Goal: Information Seeking & Learning: Learn about a topic

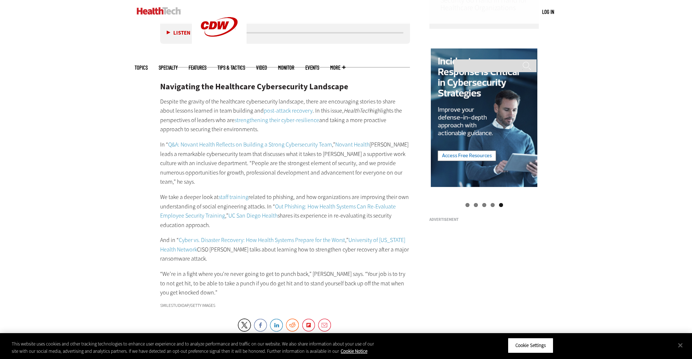
scroll to position [803, 0]
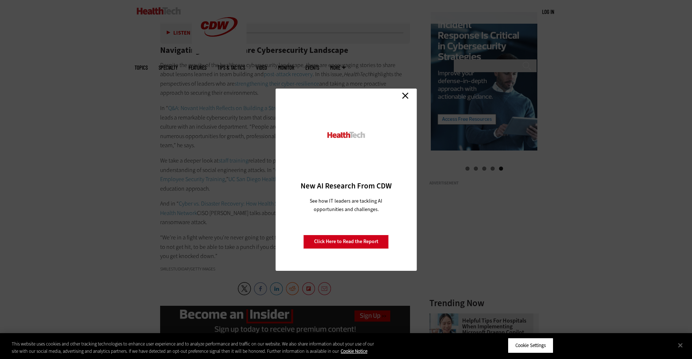
click at [406, 94] on link "Close" at bounding box center [405, 95] width 11 height 11
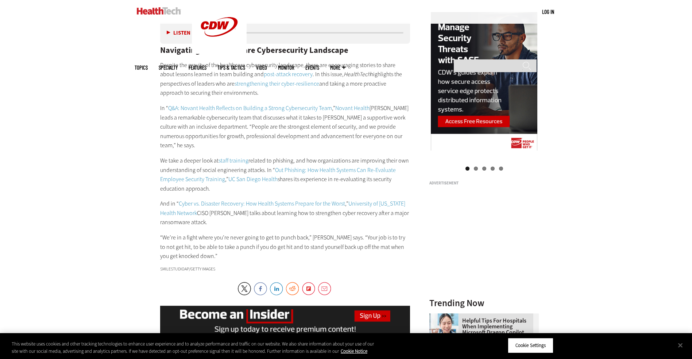
click at [236, 157] on link "staff training" at bounding box center [234, 161] width 30 height 8
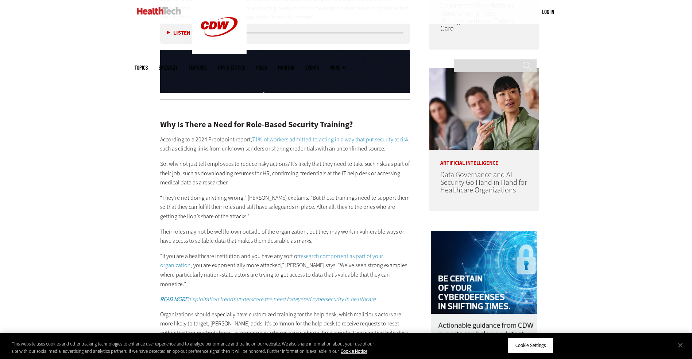
scroll to position [620, 0]
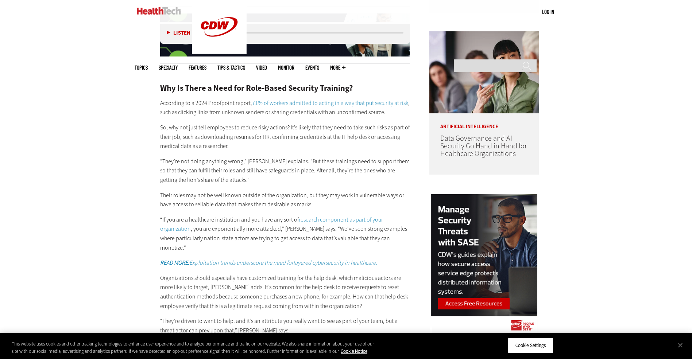
click at [274, 259] on em "READ MORE: Exploitation trends underscore the need forlayered cybersecurity in …" at bounding box center [268, 263] width 217 height 8
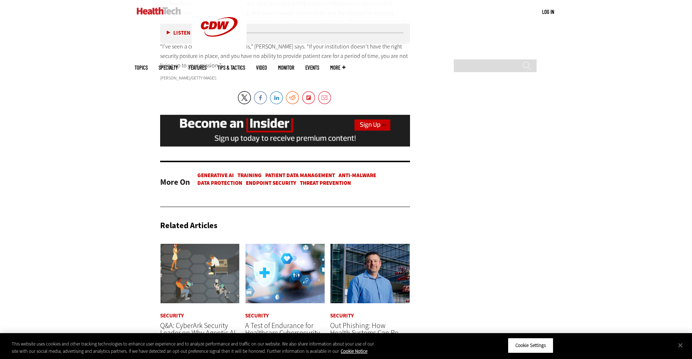
scroll to position [1496, 0]
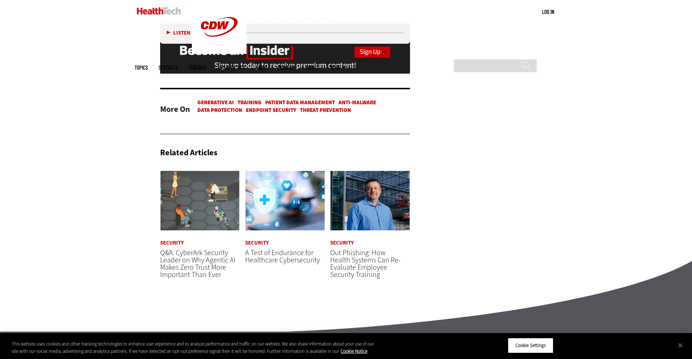
click at [365, 260] on span "Out Phishing: How Health Systems Can Re-Evaluate Employee Security Training" at bounding box center [365, 264] width 70 height 32
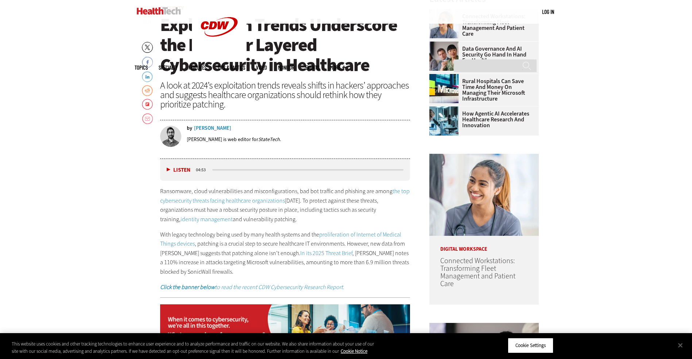
scroll to position [401, 0]
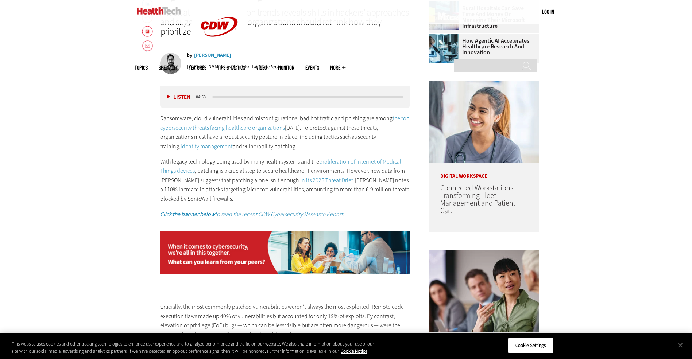
click at [314, 179] on link "In its 2025 Threat Brief" at bounding box center [326, 181] width 52 height 8
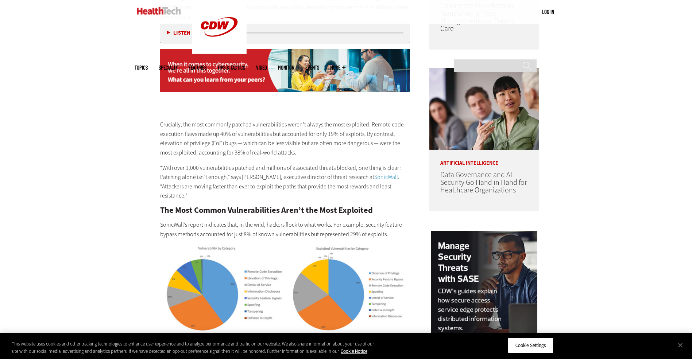
scroll to position [474, 0]
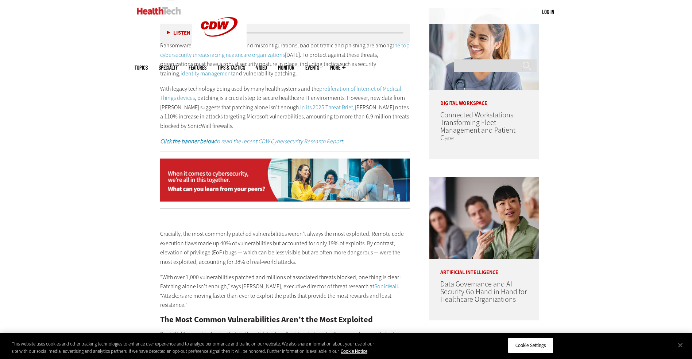
click at [216, 178] on img at bounding box center [285, 180] width 250 height 43
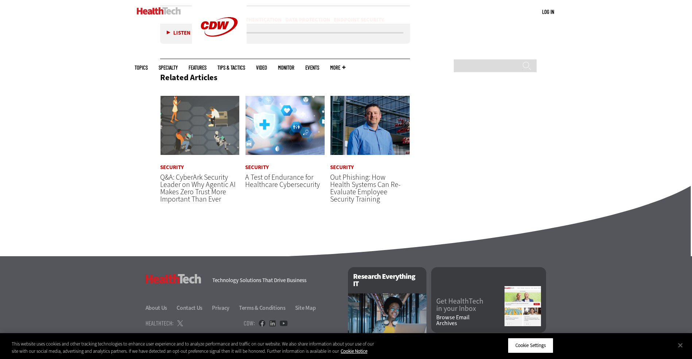
scroll to position [1204, 0]
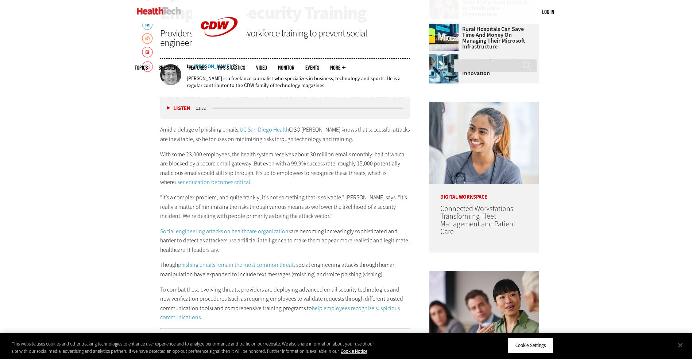
scroll to position [438, 0]
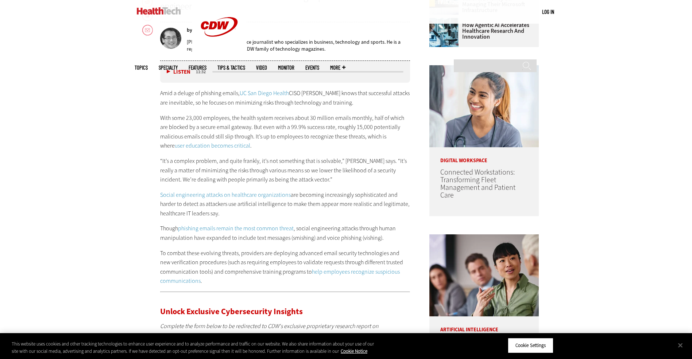
click at [232, 227] on link "phishing emails remain the most common threat" at bounding box center [236, 229] width 116 height 8
